Goal: Task Accomplishment & Management: Manage account settings

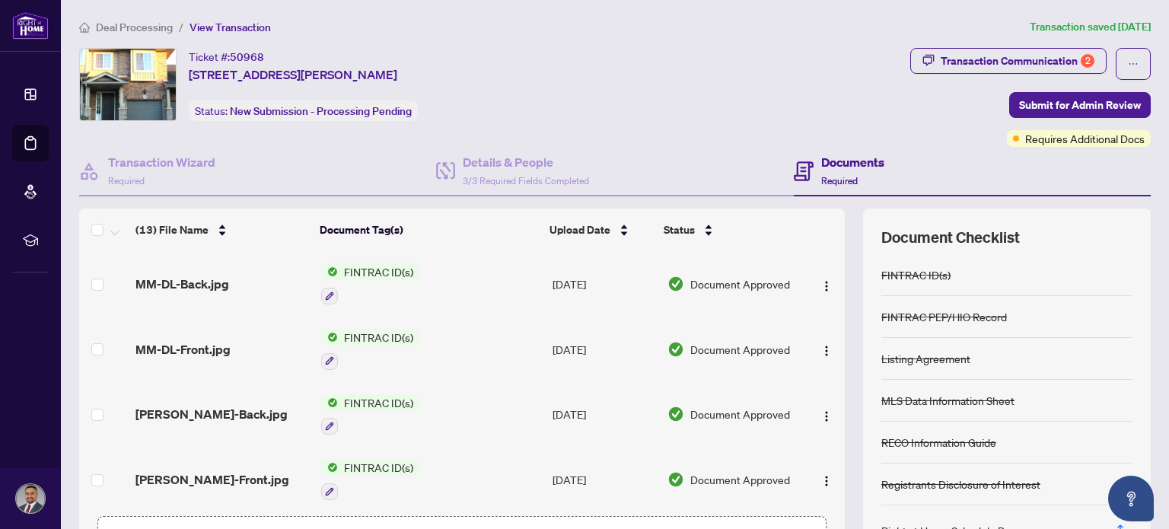
click at [158, 24] on span "Deal Processing" at bounding box center [134, 28] width 77 height 14
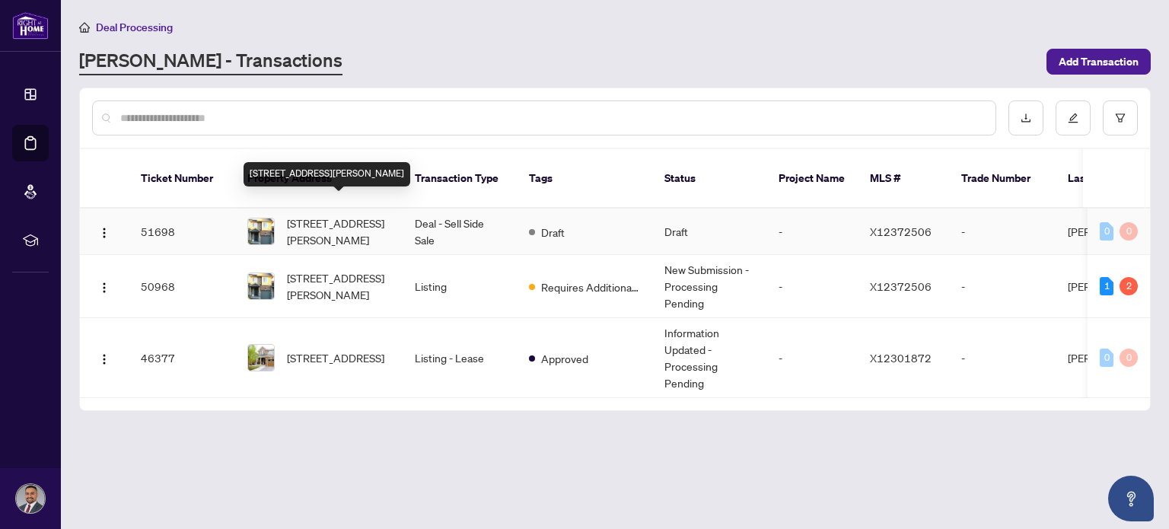
click at [356, 222] on span "[STREET_ADDRESS][PERSON_NAME]" at bounding box center [339, 231] width 104 height 33
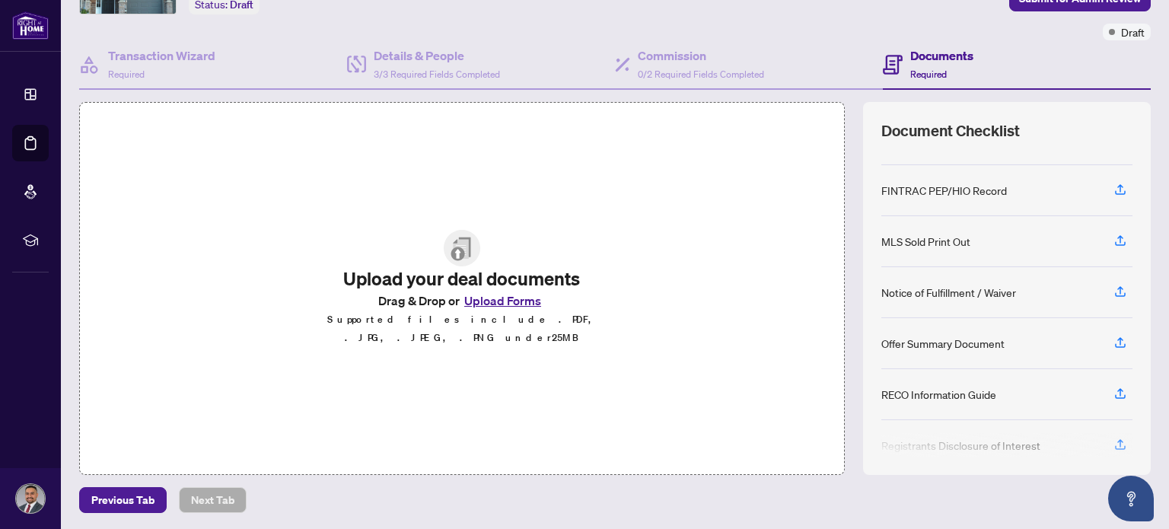
scroll to position [209, 0]
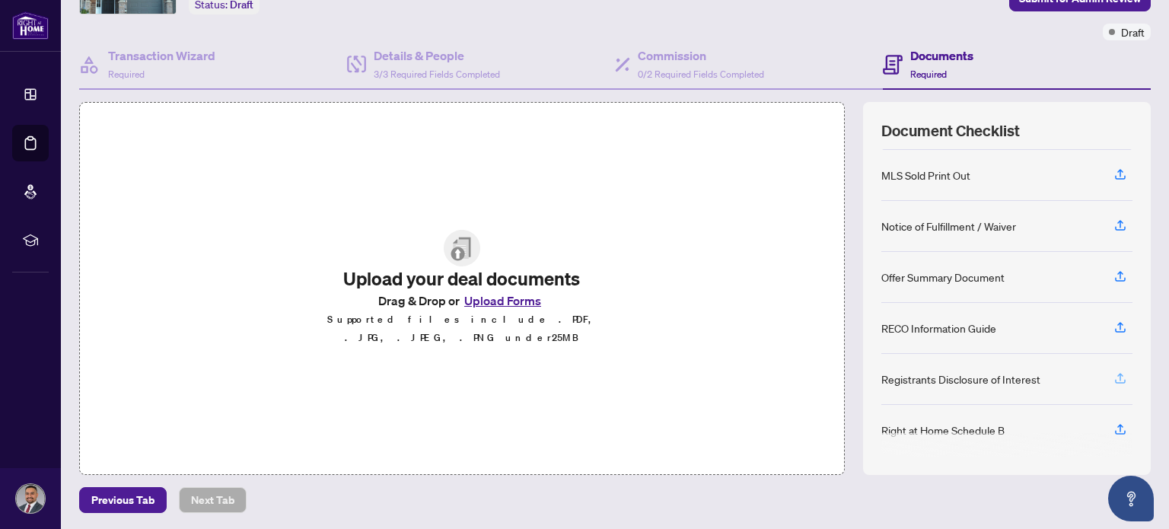
click at [1113, 374] on icon "button" at bounding box center [1120, 378] width 14 height 14
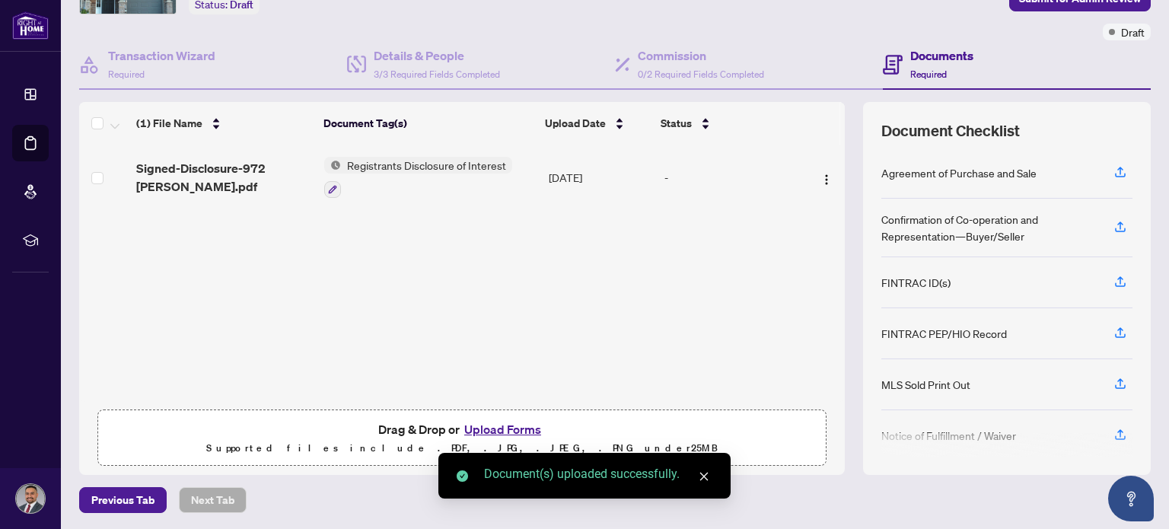
scroll to position [201, 0]
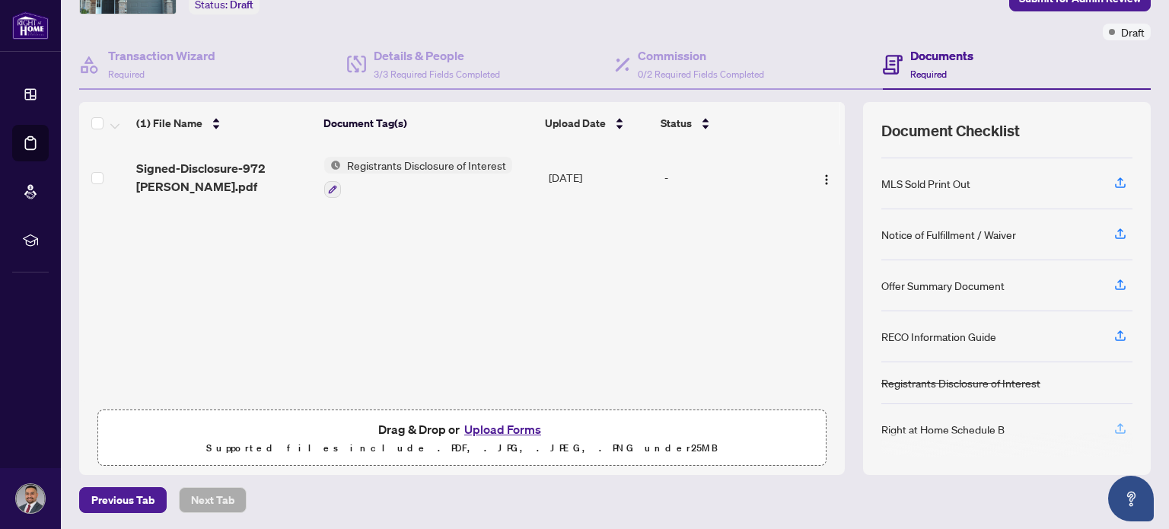
click at [1113, 422] on icon "button" at bounding box center [1120, 429] width 14 height 14
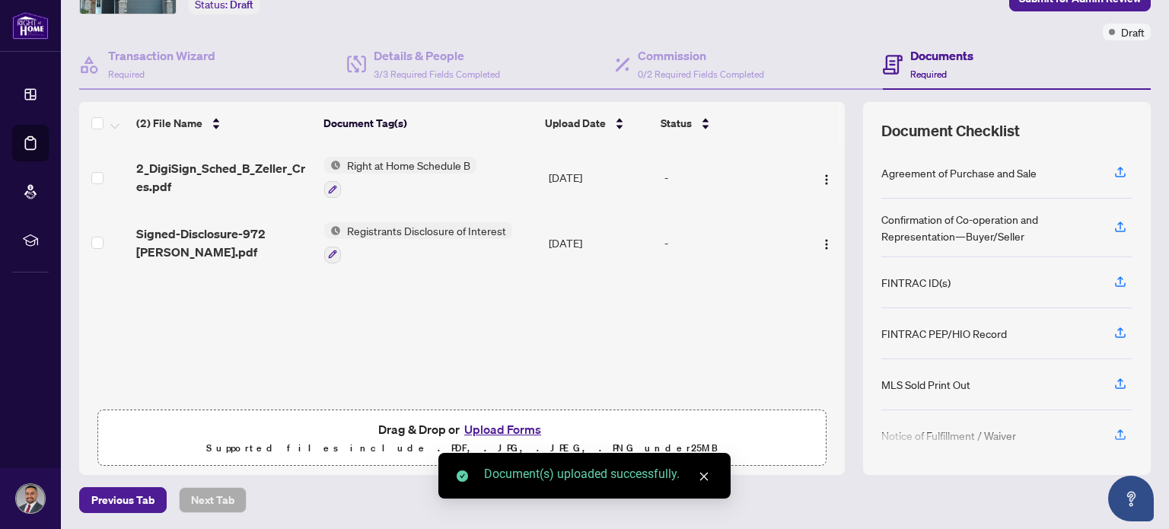
scroll to position [192, 0]
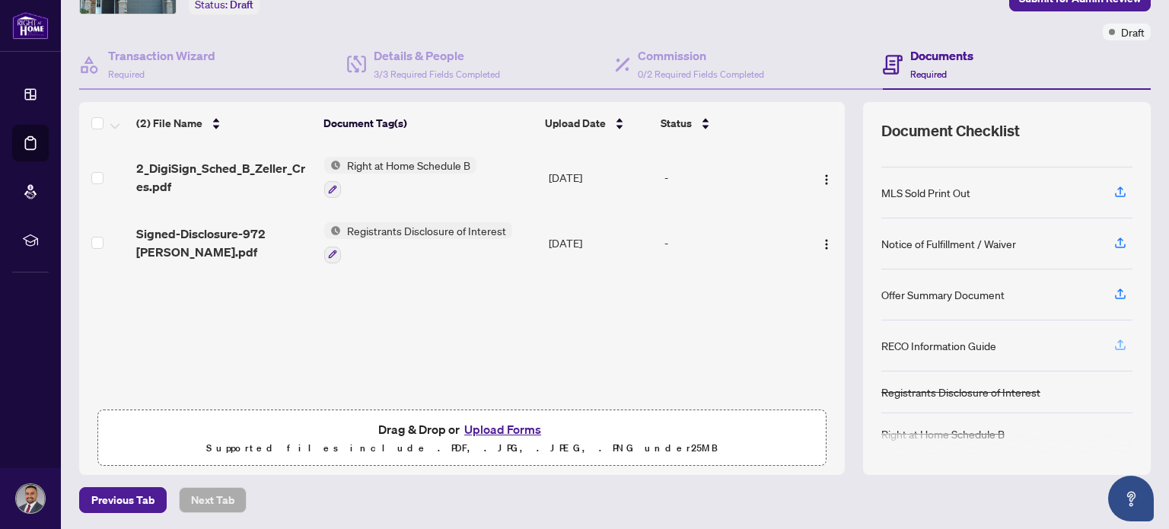
click at [1113, 333] on span "button" at bounding box center [1120, 345] width 14 height 24
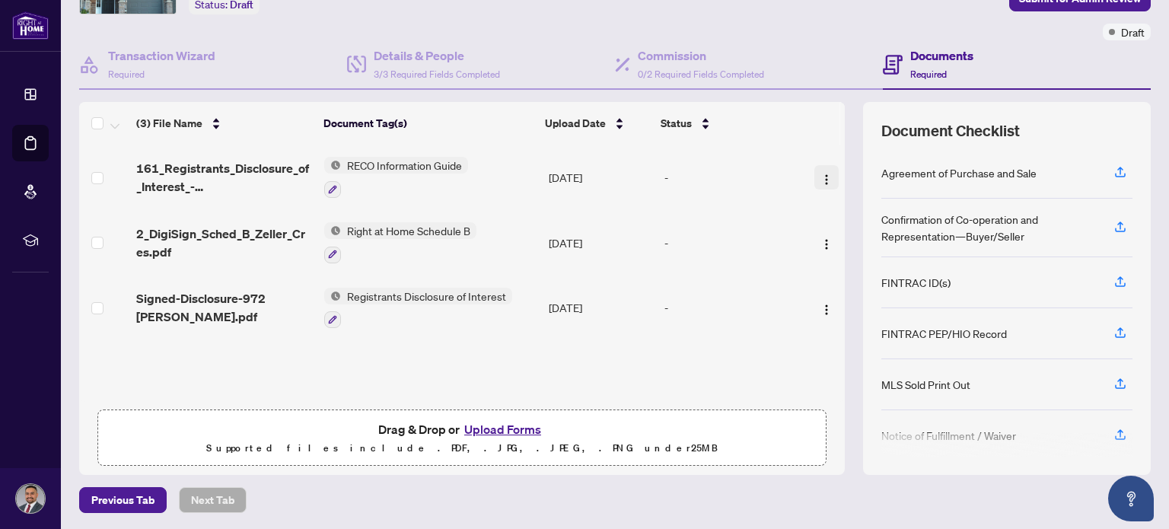
click at [820, 174] on img "button" at bounding box center [826, 180] width 12 height 12
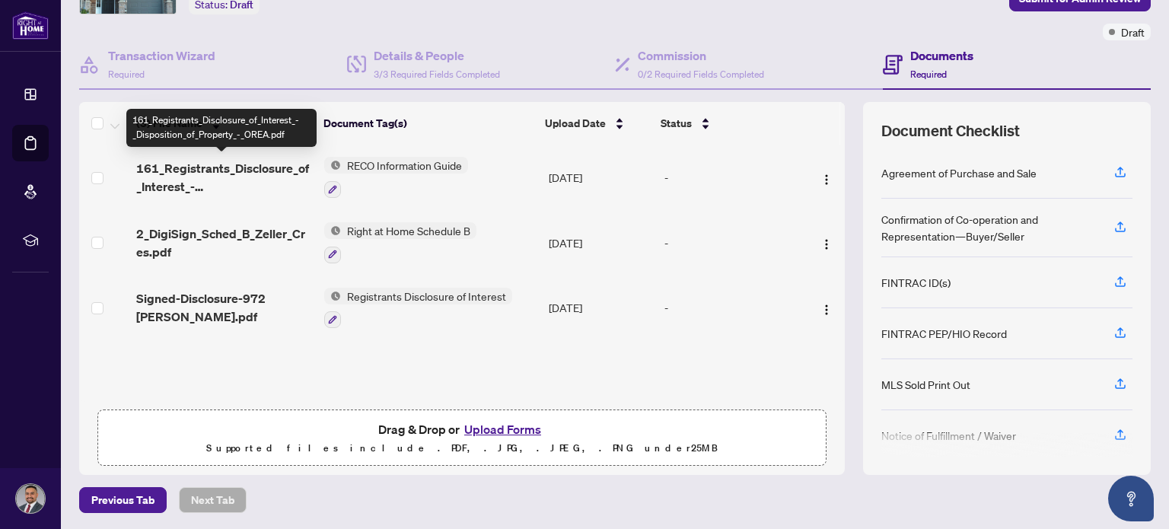
click at [274, 161] on span "161_Registrants_Disclosure_of_Interest_-_Disposition_of_Property_-_OREA.pdf" at bounding box center [224, 177] width 176 height 37
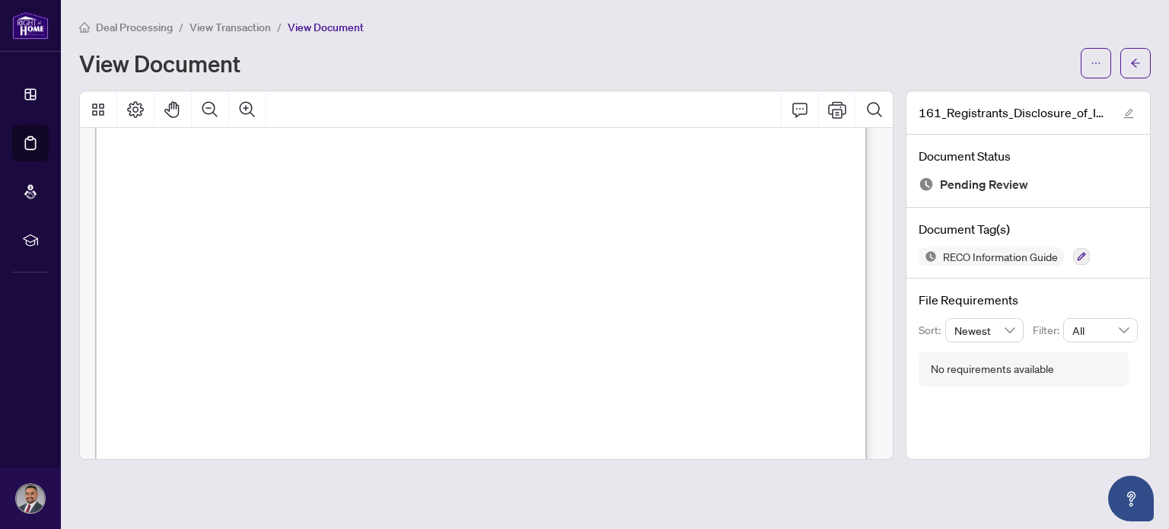
scroll to position [697, 0]
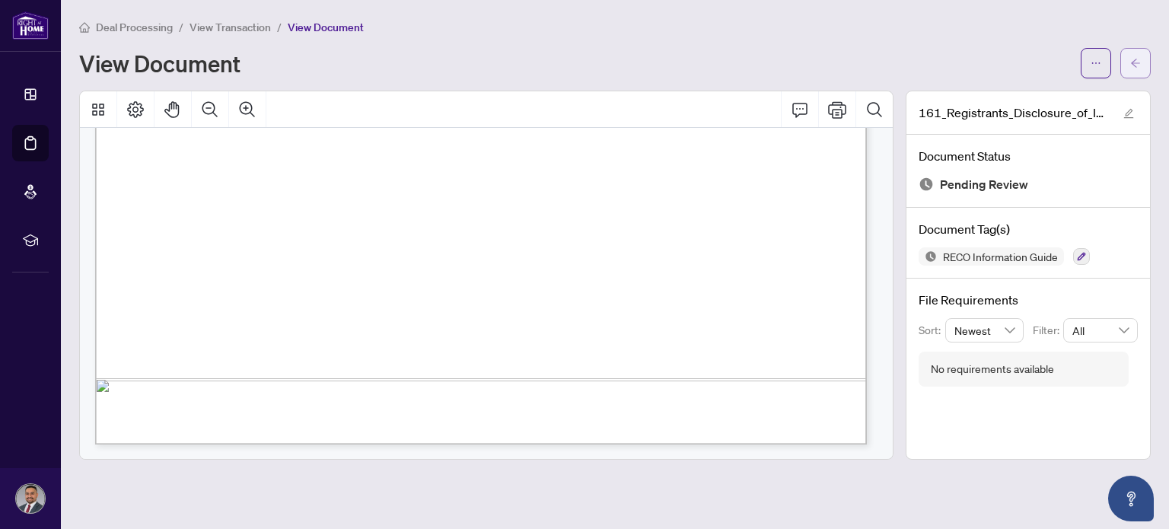
click at [1145, 49] on button "button" at bounding box center [1135, 63] width 30 height 30
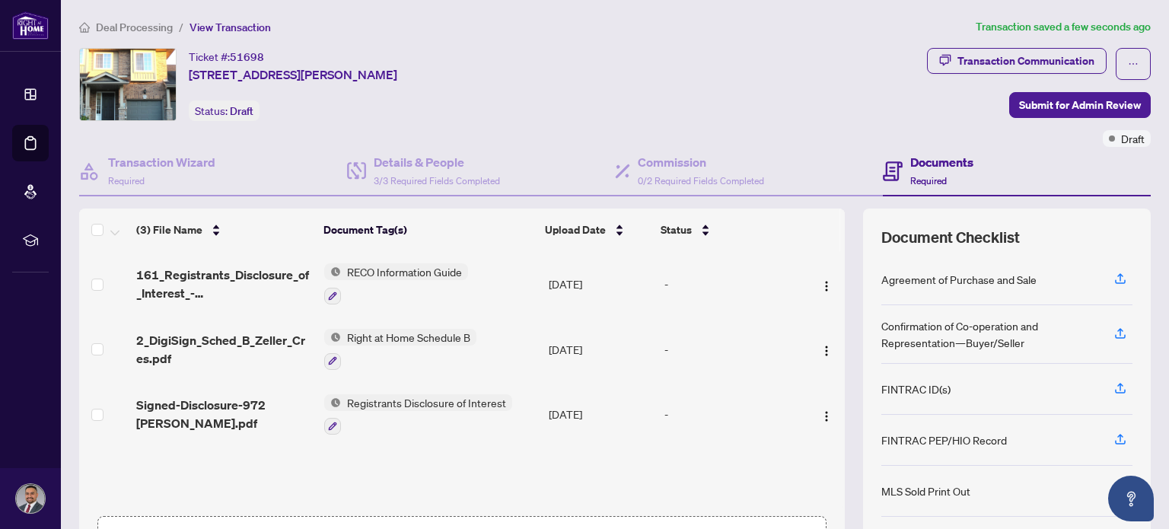
click at [804, 280] on td at bounding box center [824, 283] width 41 height 65
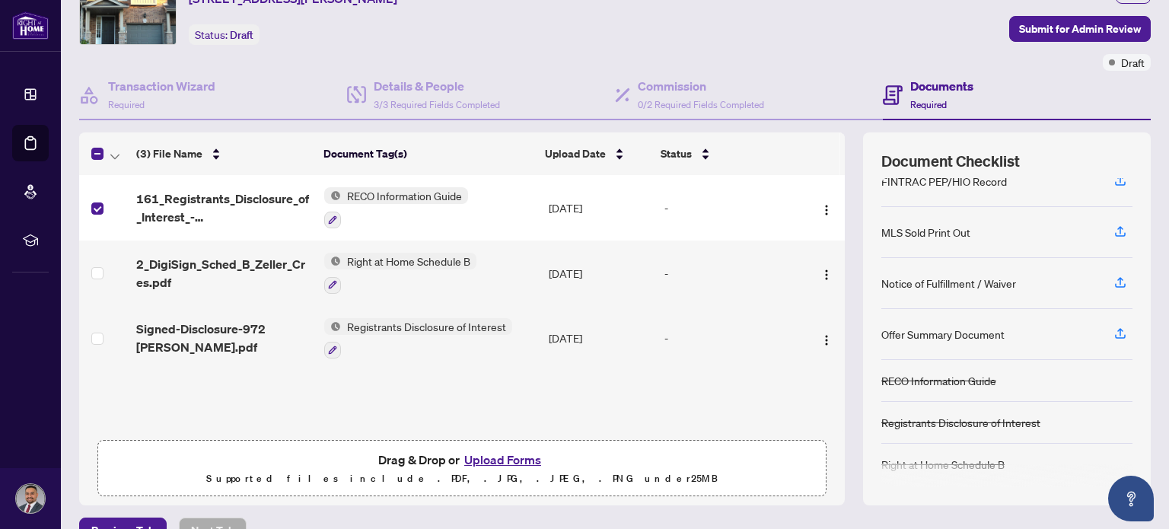
scroll to position [76, 0]
click at [820, 205] on img "button" at bounding box center [826, 210] width 12 height 12
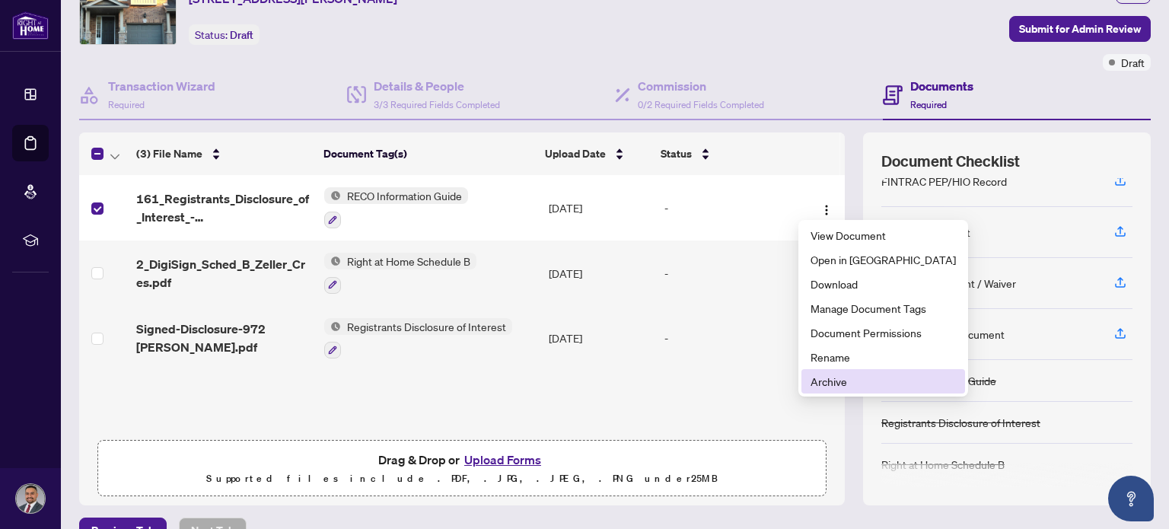
click at [839, 385] on span "Archive" at bounding box center [882, 381] width 145 height 17
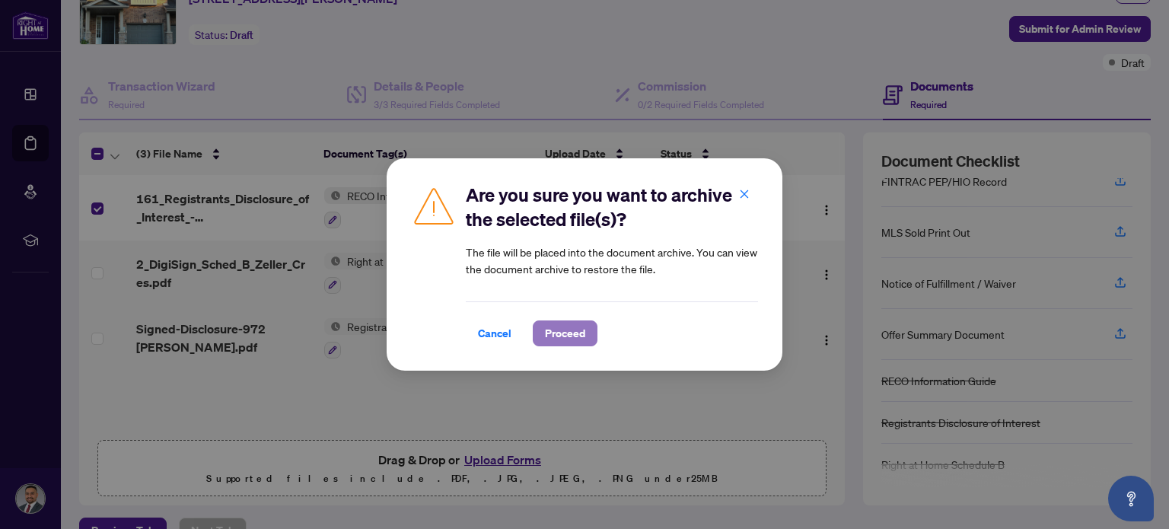
click at [588, 322] on button "Proceed" at bounding box center [565, 333] width 65 height 26
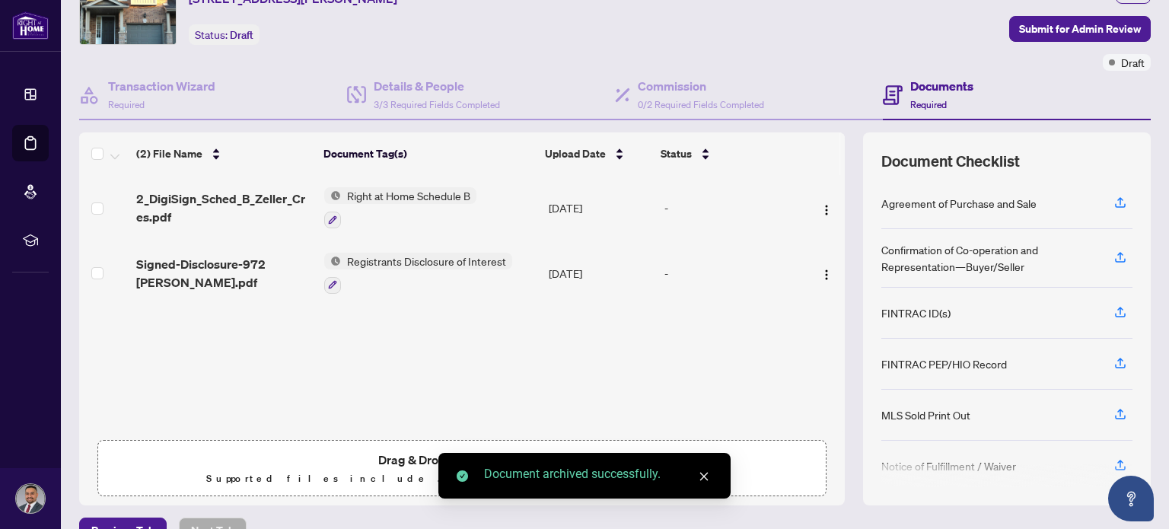
scroll to position [192, 0]
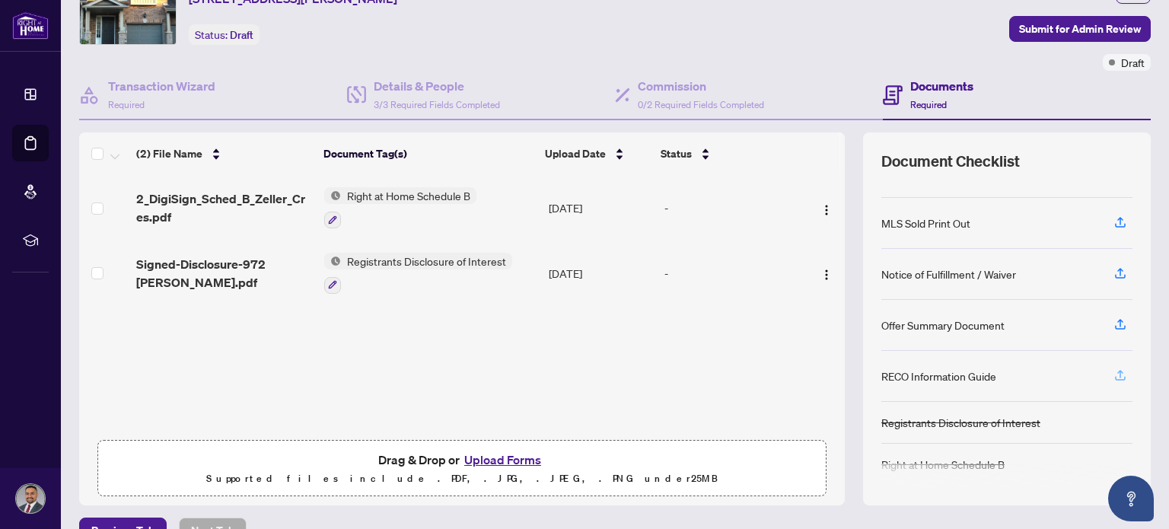
click at [1113, 368] on icon "button" at bounding box center [1120, 375] width 14 height 14
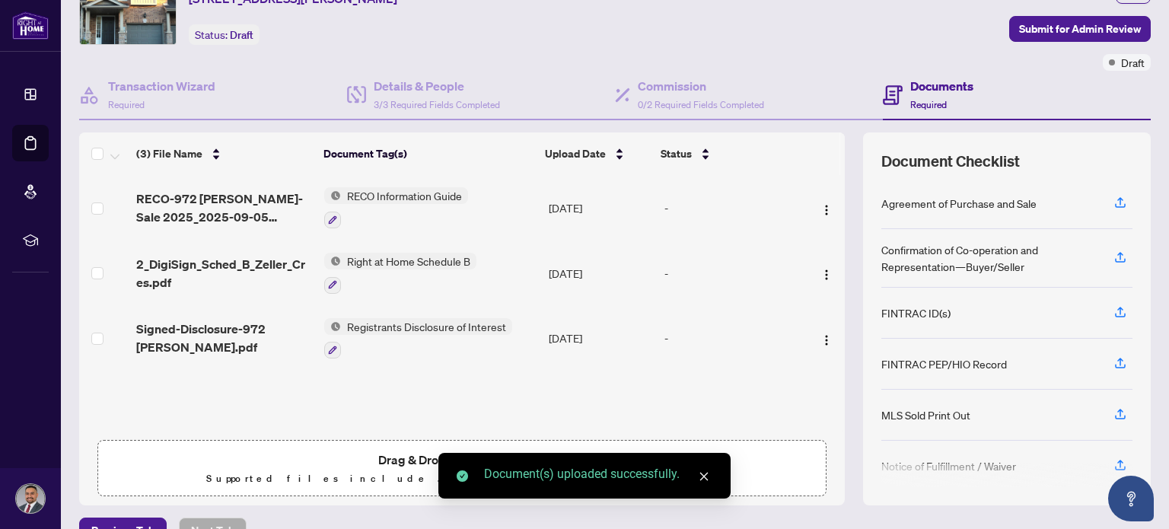
scroll to position [183, 0]
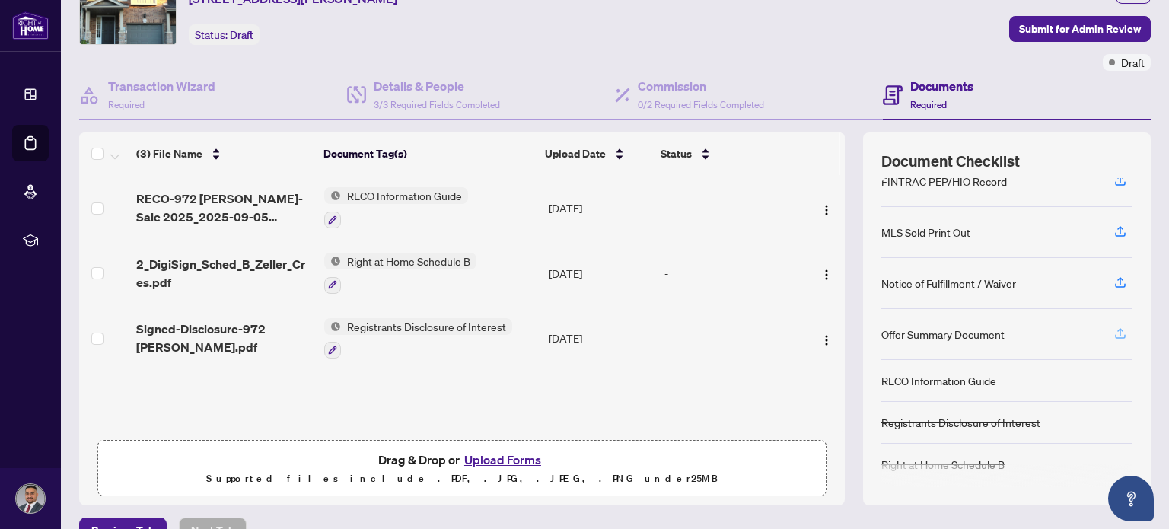
click at [1113, 329] on icon "button" at bounding box center [1120, 333] width 14 height 14
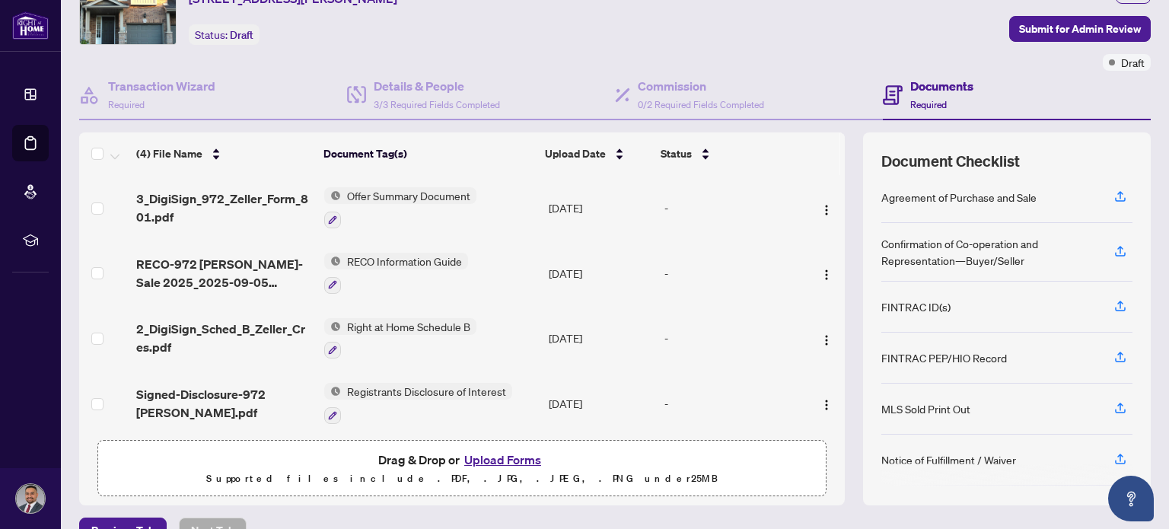
scroll to position [0, 0]
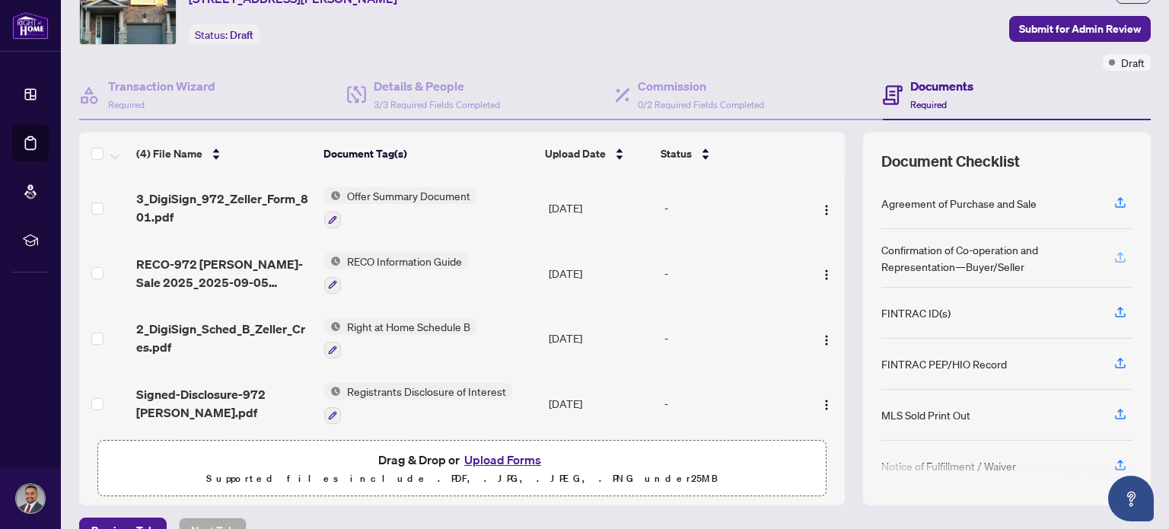
click at [1113, 250] on icon "button" at bounding box center [1120, 257] width 14 height 14
